Goal: Transaction & Acquisition: Purchase product/service

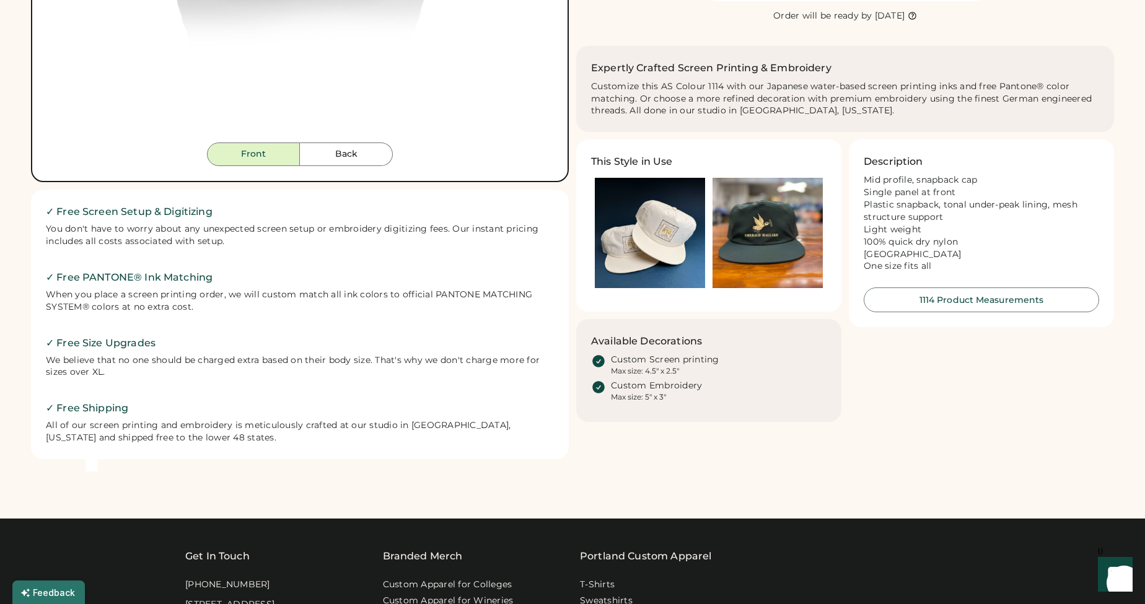
scroll to position [467, 0]
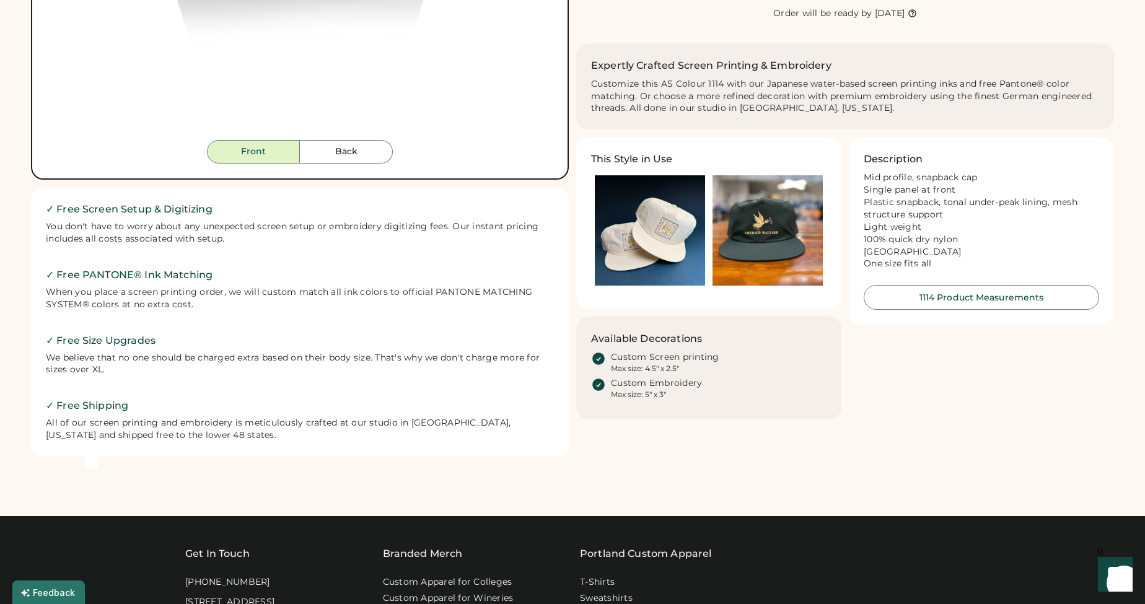
click at [675, 230] on img at bounding box center [650, 230] width 110 height 110
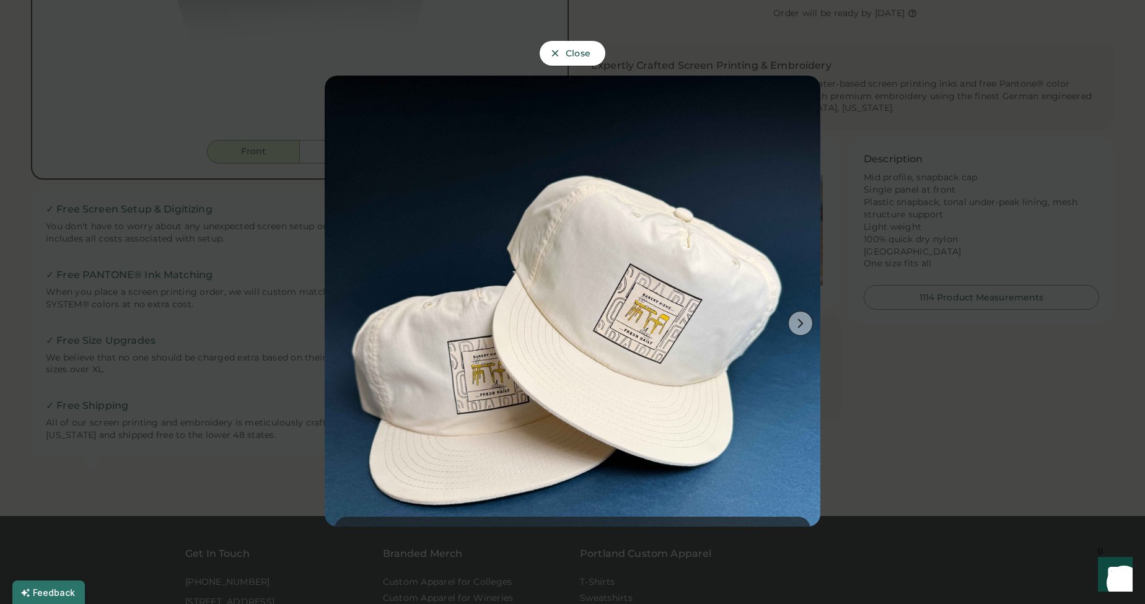
click at [795, 318] on icon at bounding box center [800, 323] width 11 height 11
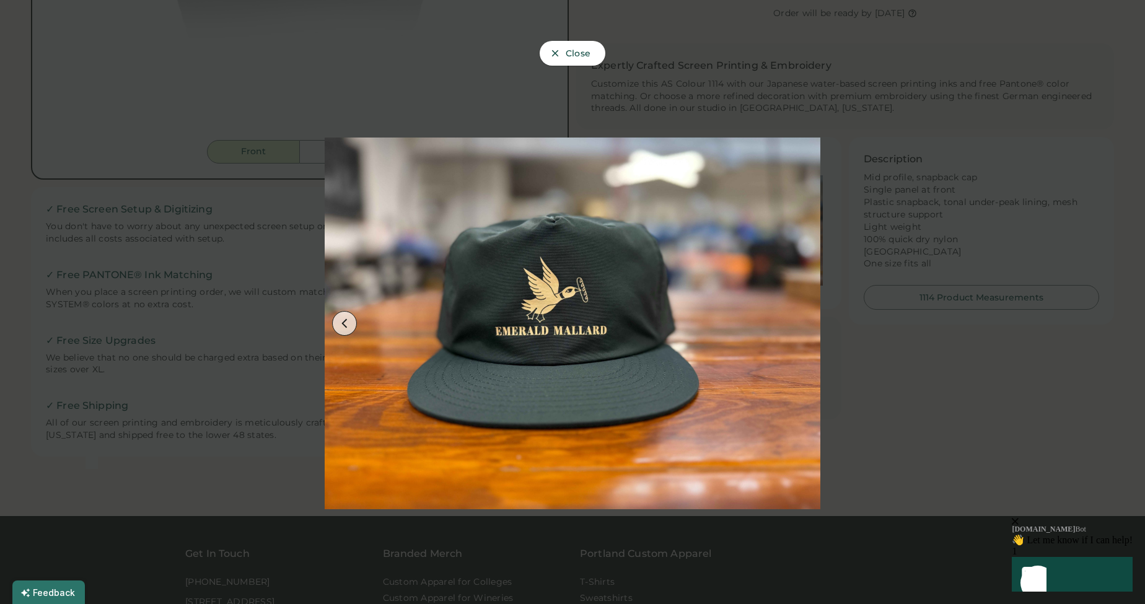
click at [885, 351] on div at bounding box center [572, 302] width 1145 height 604
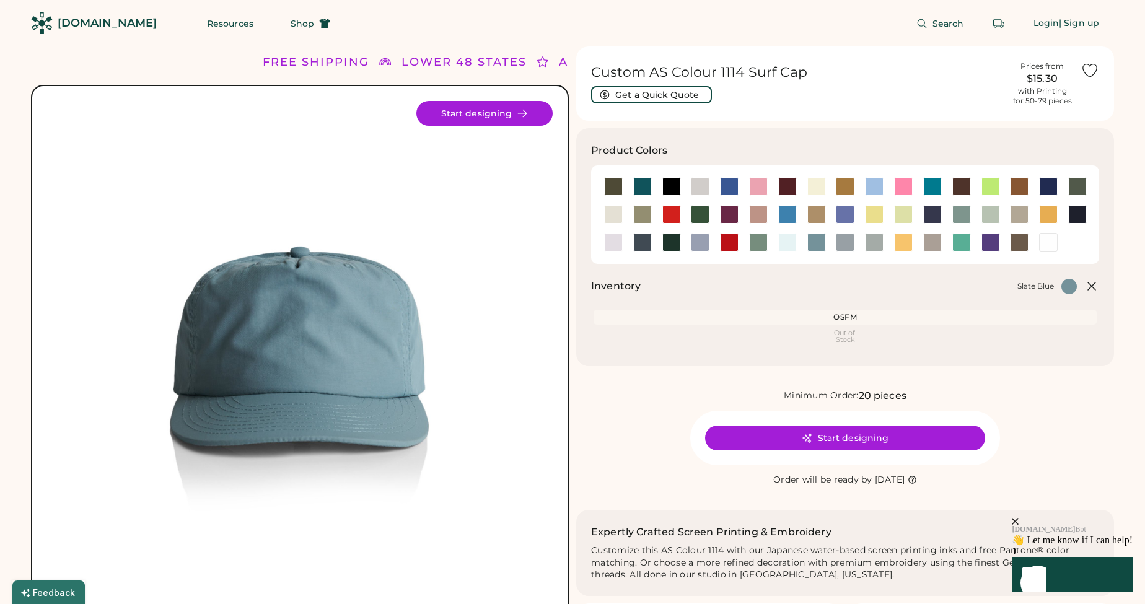
scroll to position [0, 0]
click at [835, 426] on button "Start designing" at bounding box center [845, 438] width 280 height 25
